Goal: Task Accomplishment & Management: Use online tool/utility

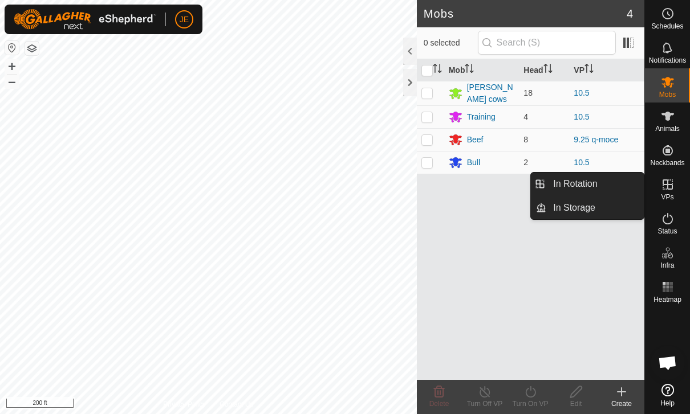
scroll to position [1046, 0]
click at [611, 179] on link "In Rotation" at bounding box center [594, 184] width 97 height 23
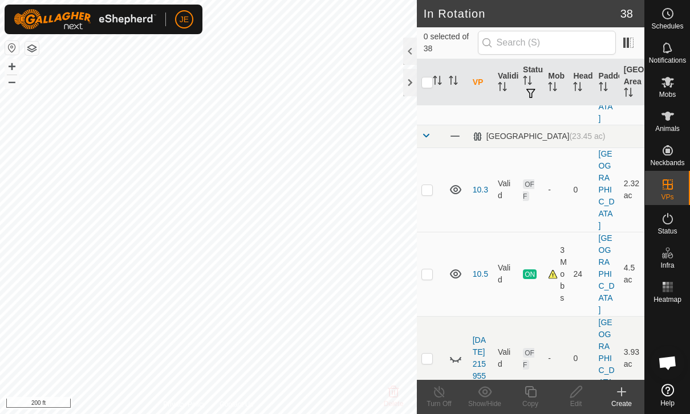
scroll to position [242, 0]
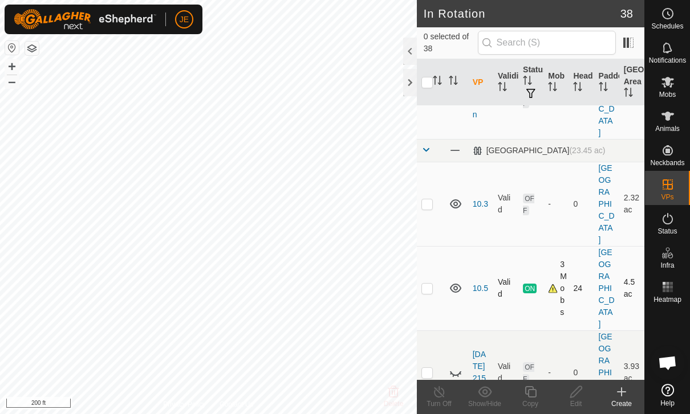
click at [431, 246] on td at bounding box center [430, 288] width 27 height 84
checkbox input "true"
click at [528, 396] on icon at bounding box center [529, 392] width 11 height 11
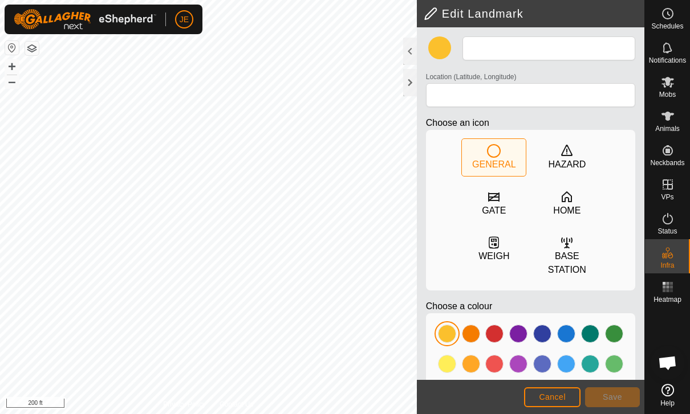
type input "Gate 9"
type input "33.454186, -94.661454"
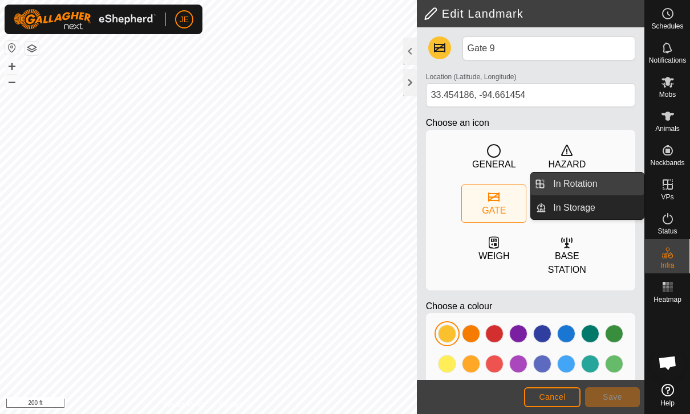
click at [610, 189] on link "In Rotation" at bounding box center [594, 184] width 97 height 23
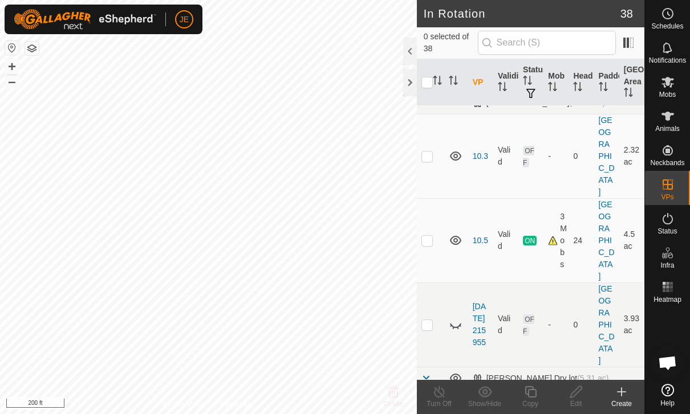
scroll to position [274, 0]
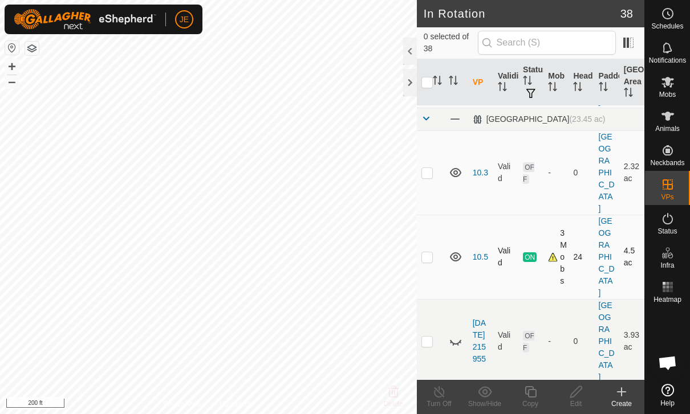
click at [432, 253] on p-checkbox at bounding box center [426, 257] width 11 height 9
checkbox input "true"
click at [530, 398] on icon at bounding box center [529, 392] width 11 height 11
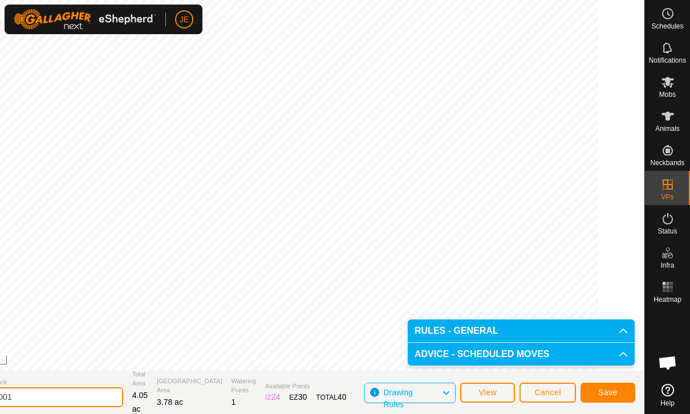
click at [102, 398] on input "10.5-VP001" at bounding box center [44, 398] width 160 height 20
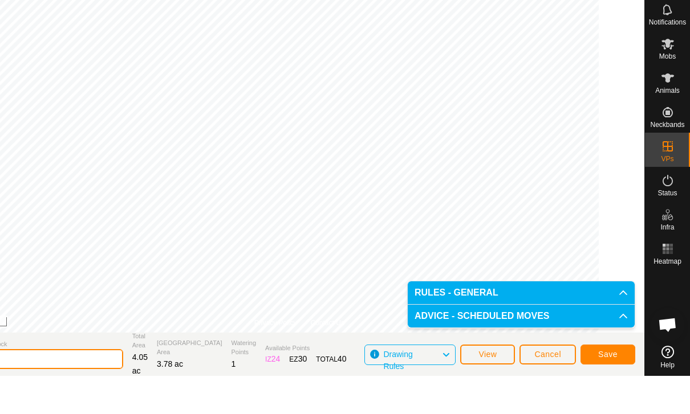
type input "10.7"
click at [615, 388] on span "Save" at bounding box center [607, 392] width 19 height 9
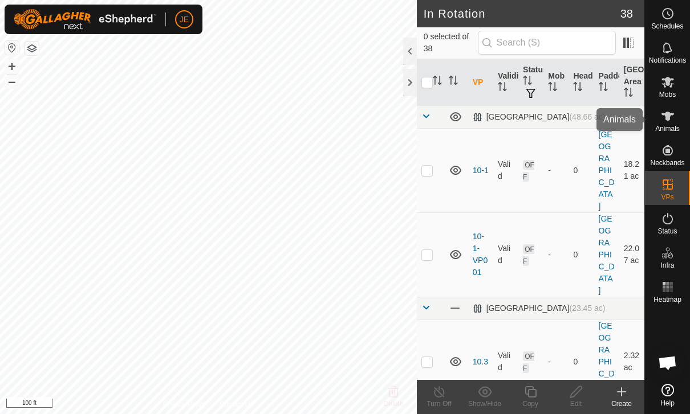
click at [664, 119] on icon at bounding box center [668, 116] width 14 height 14
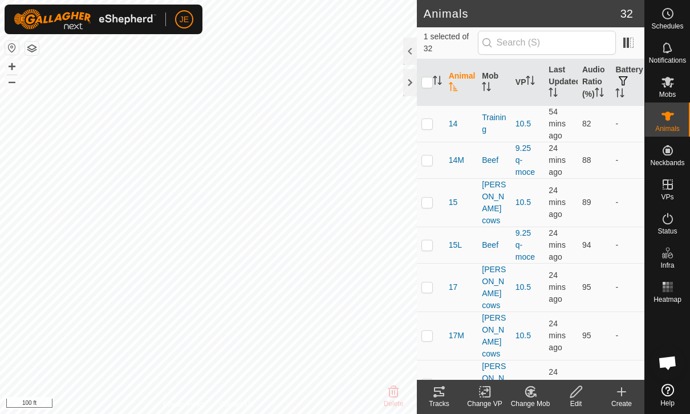
checkbox input "true"
click at [669, 83] on icon at bounding box center [667, 82] width 13 height 11
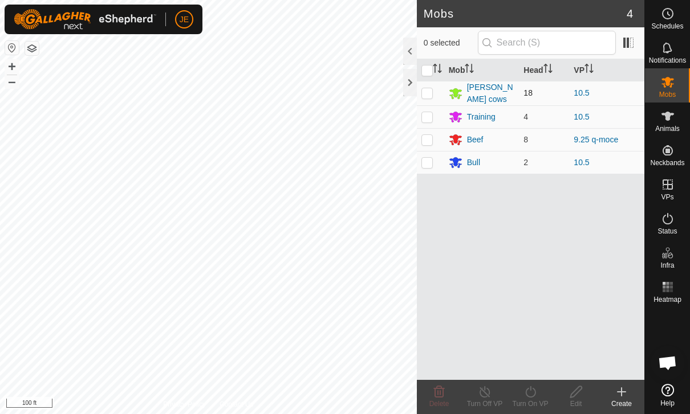
click at [423, 91] on p-checkbox at bounding box center [426, 92] width 11 height 9
checkbox input "true"
click at [434, 119] on td at bounding box center [430, 116] width 27 height 23
checkbox input "true"
click at [432, 161] on p-checkbox at bounding box center [426, 162] width 11 height 9
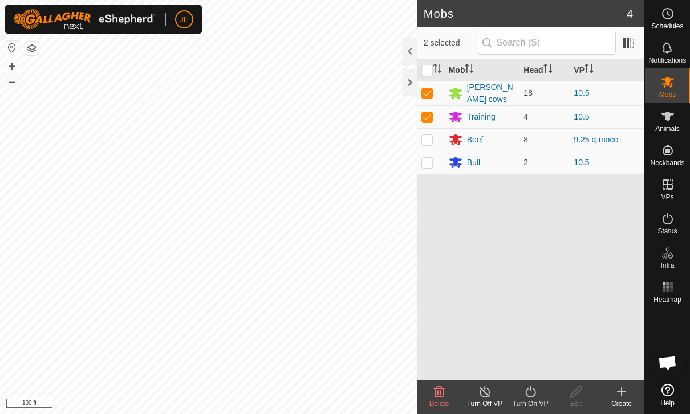
checkbox input "true"
click at [541, 397] on turn-on-svg-icon at bounding box center [530, 392] width 46 height 14
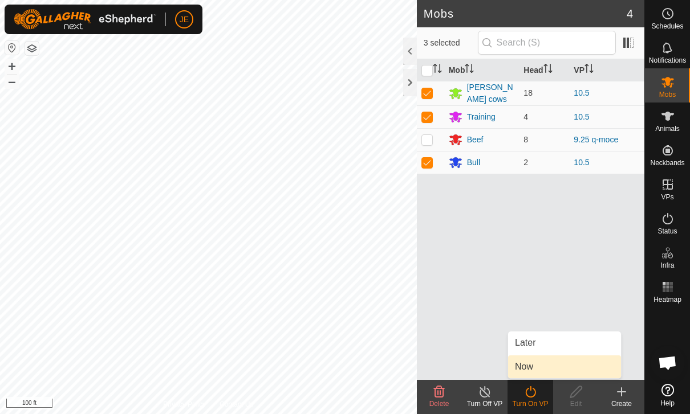
click at [541, 366] on link "Now" at bounding box center [564, 367] width 113 height 23
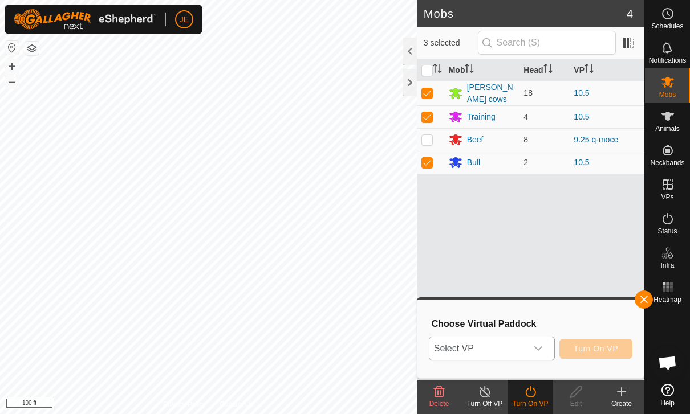
click at [511, 347] on span "Select VP" at bounding box center [477, 348] width 97 height 23
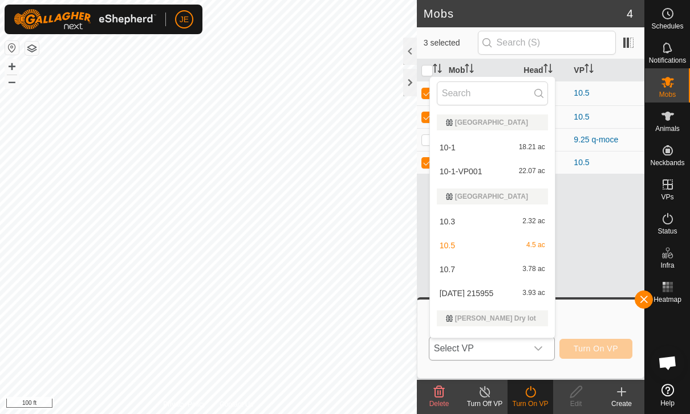
click at [502, 269] on div "10.7 3.78 ac" at bounding box center [492, 270] width 111 height 14
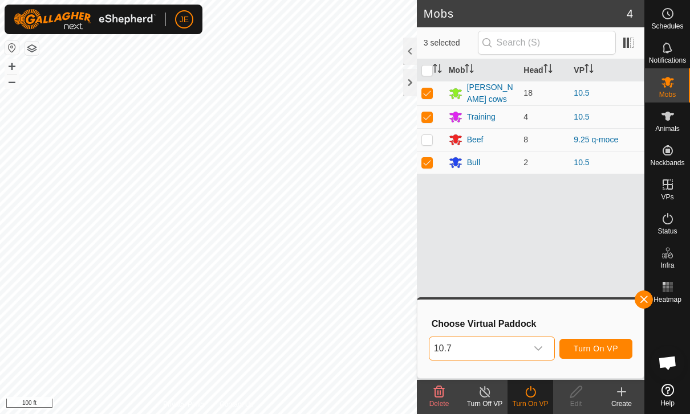
click at [608, 344] on span "Turn On VP" at bounding box center [596, 348] width 44 height 9
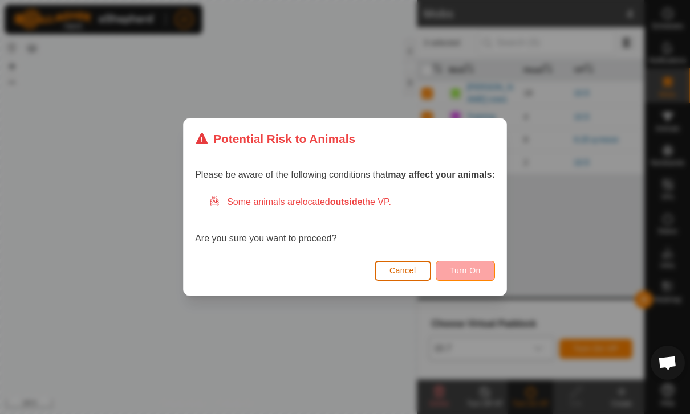
click at [470, 262] on button "Turn On" at bounding box center [465, 271] width 59 height 20
